Goal: Check status

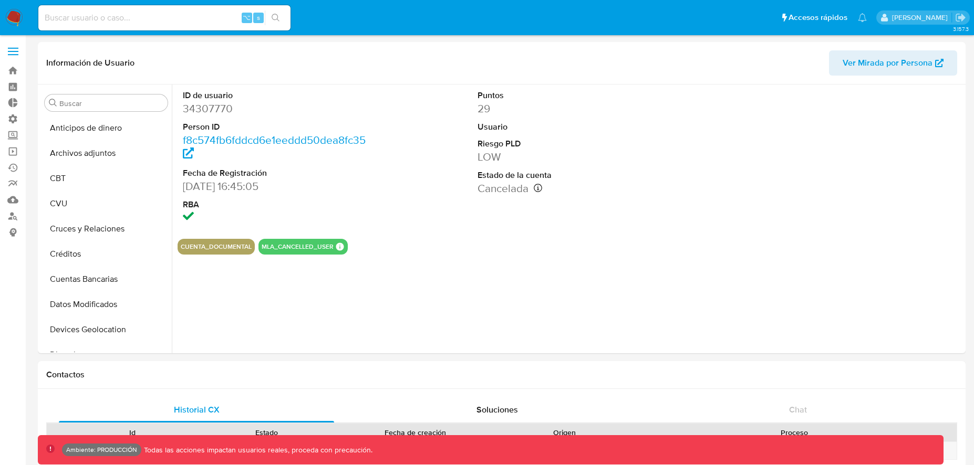
select select "10"
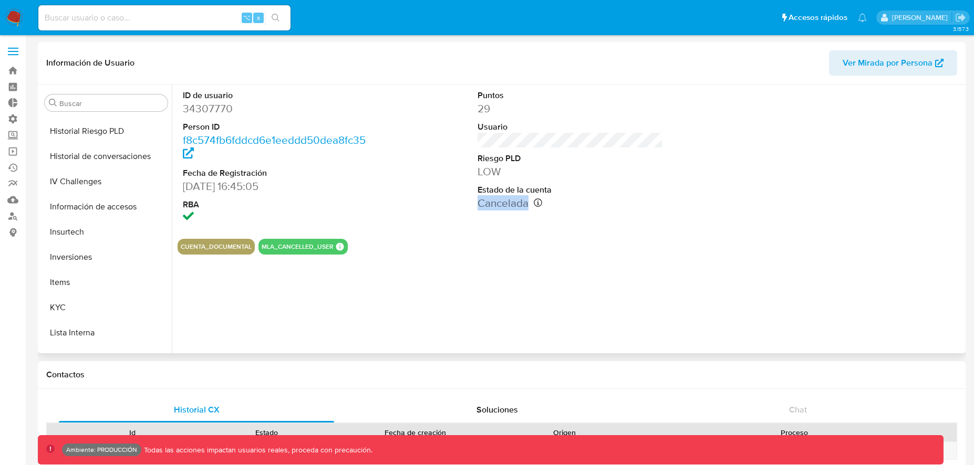
scroll to position [494, 0]
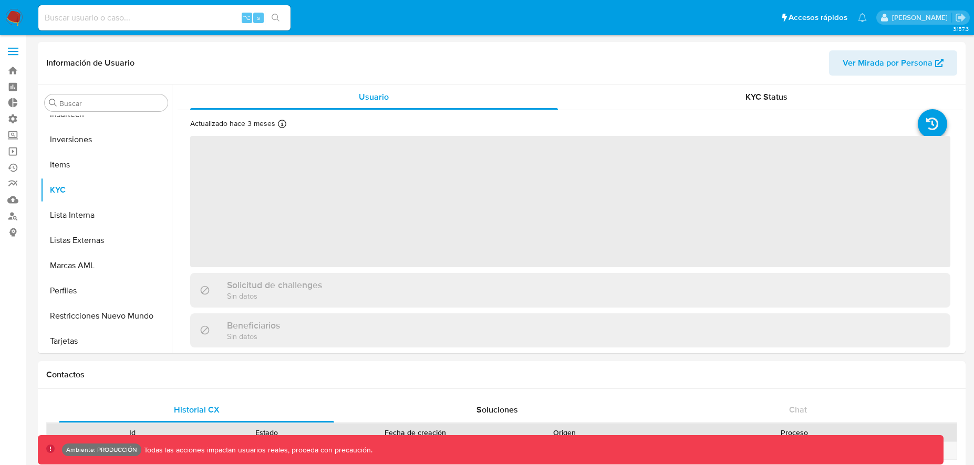
scroll to position [494, 0]
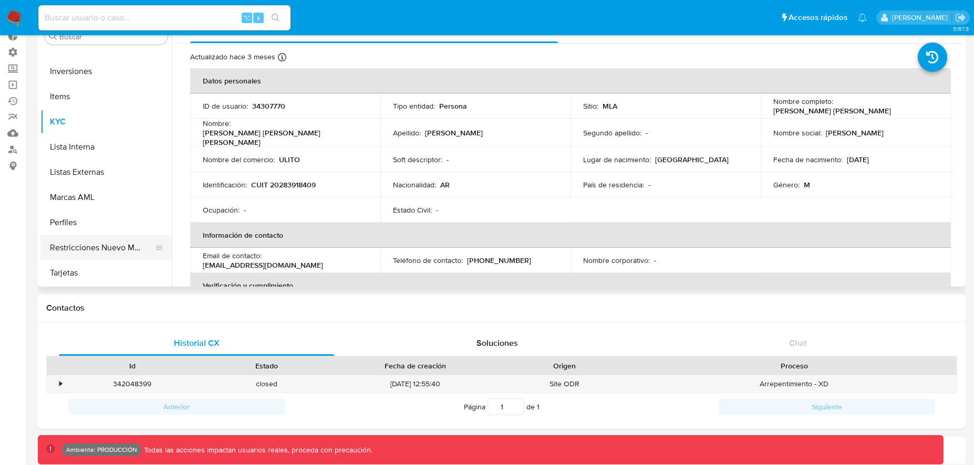
select select "10"
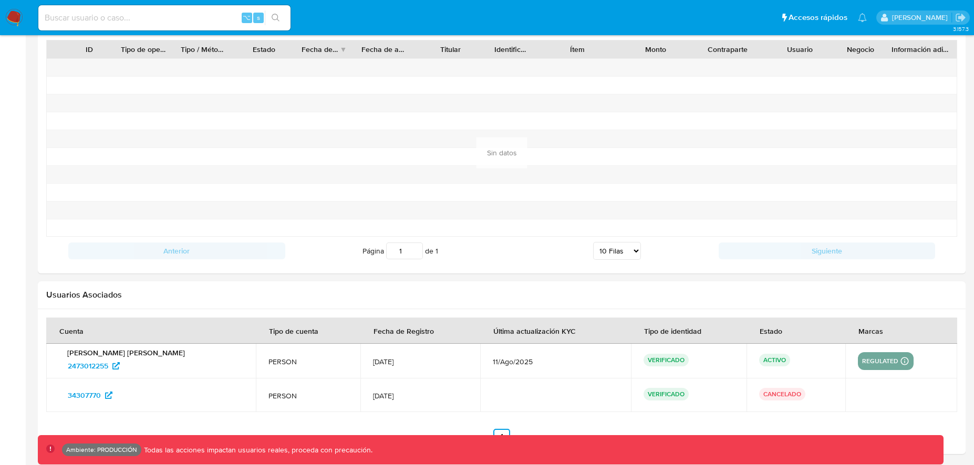
scroll to position [1005, 0]
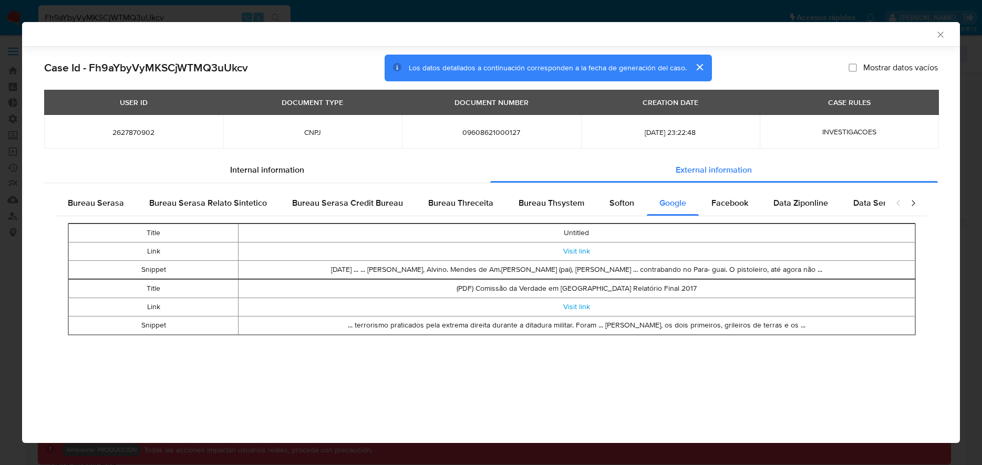
select select "10"
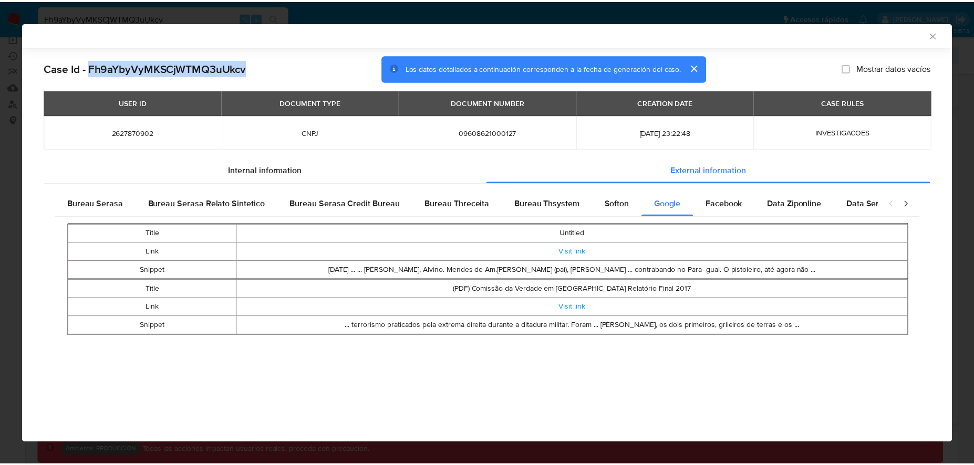
scroll to position [494, 0]
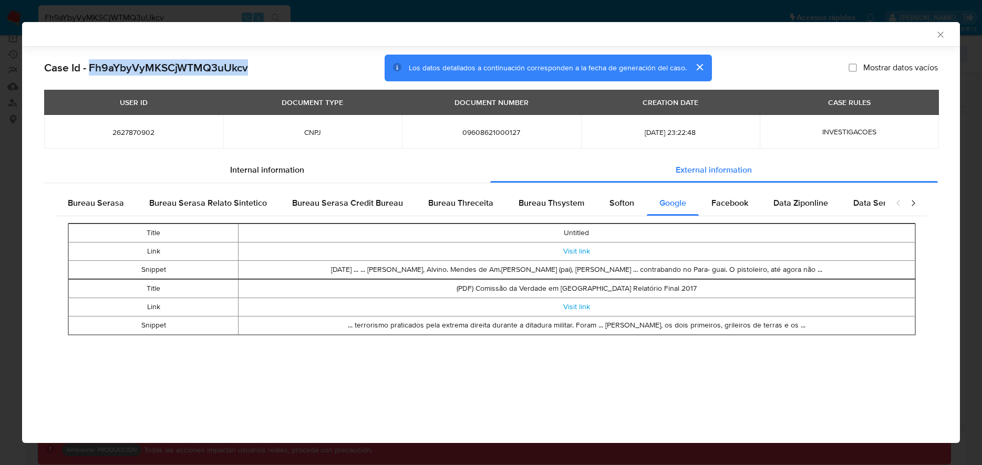
click at [944, 30] on icon "Cerrar ventana" at bounding box center [940, 34] width 11 height 11
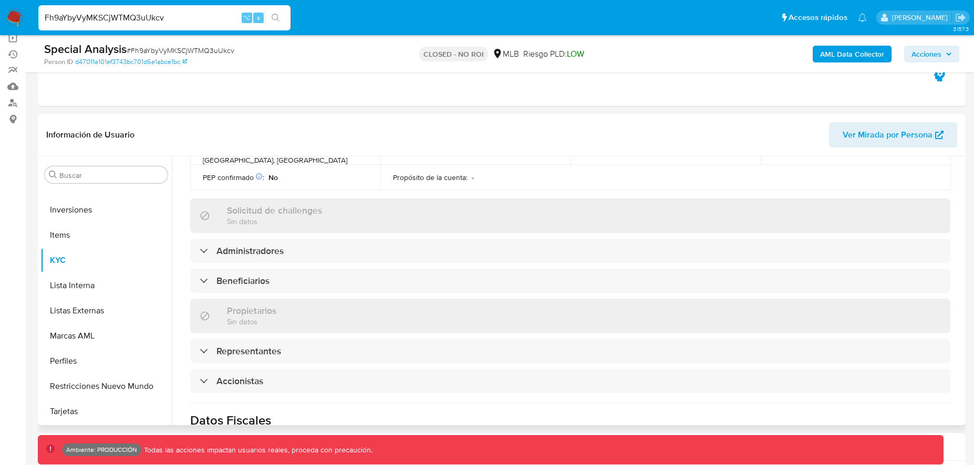
scroll to position [339, 0]
